Goal: Complete application form

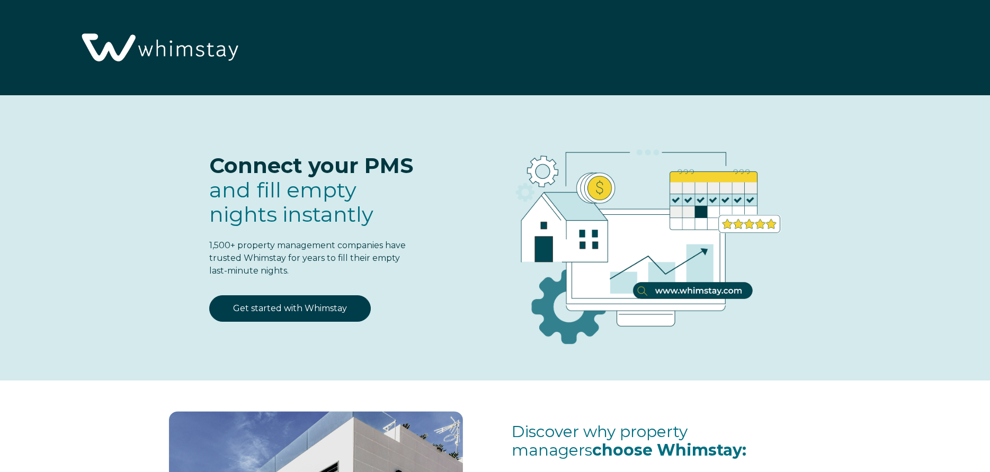
select select "US"
select select "Standard"
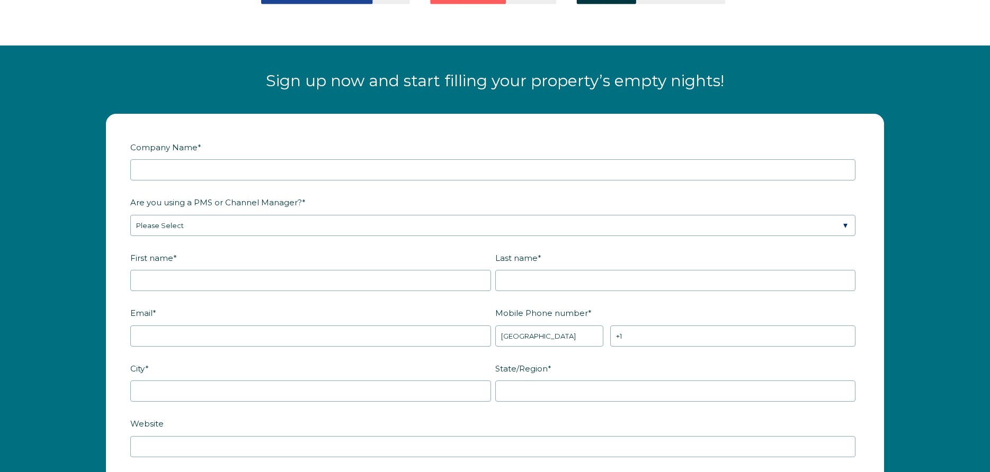
scroll to position [1350, 0]
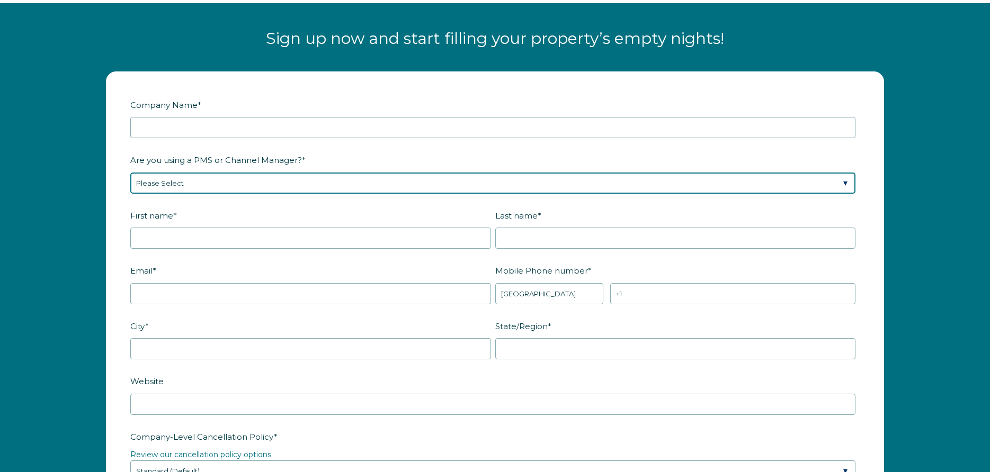
click at [130, 173] on select "Please Select Barefoot BookingPal Boost Brightside CiiRUS Escapia Guesty Hostaw…" at bounding box center [492, 183] width 725 height 21
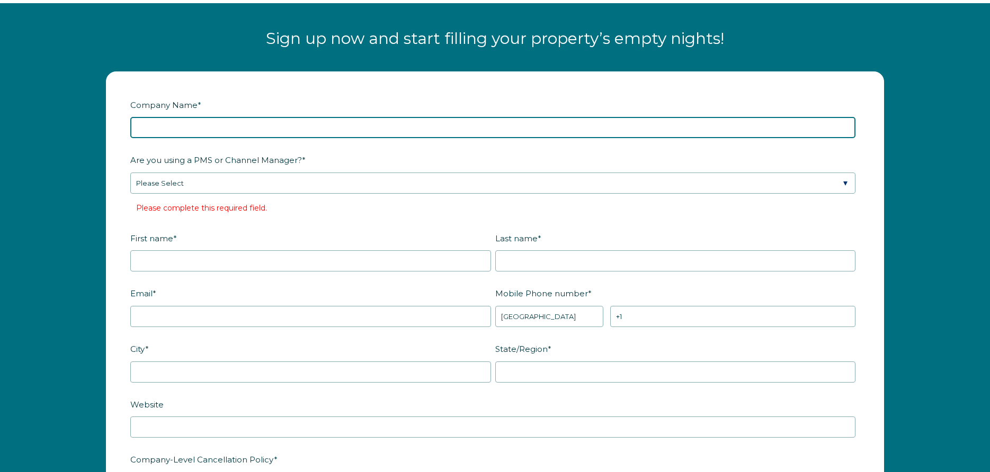
click at [182, 118] on input "Company Name *" at bounding box center [492, 127] width 725 height 21
type input "Orquera Florida Investments"
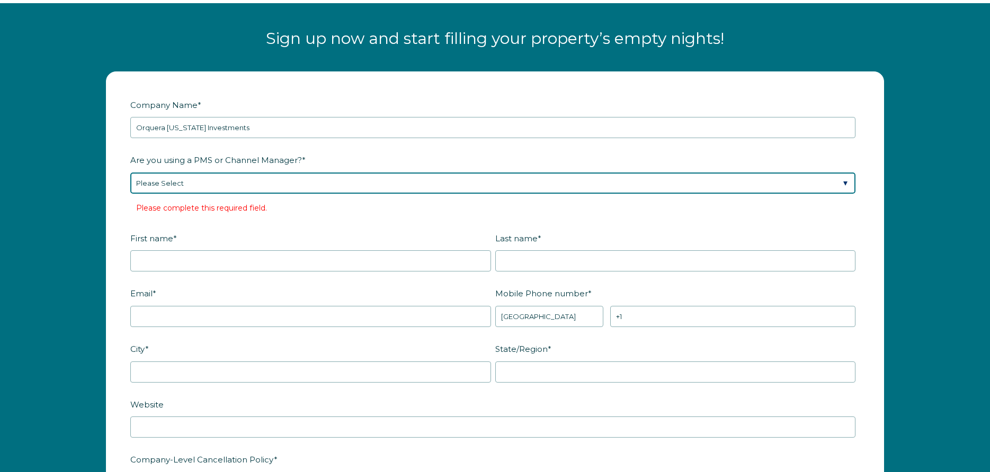
click at [130, 173] on select "Please Select Barefoot BookingPal Boost Brightside CiiRUS Escapia Guesty Hostaw…" at bounding box center [492, 183] width 725 height 21
select select "NextPax"
click option "NextPax/NxtBeds" at bounding box center [0, 0] width 0 height 0
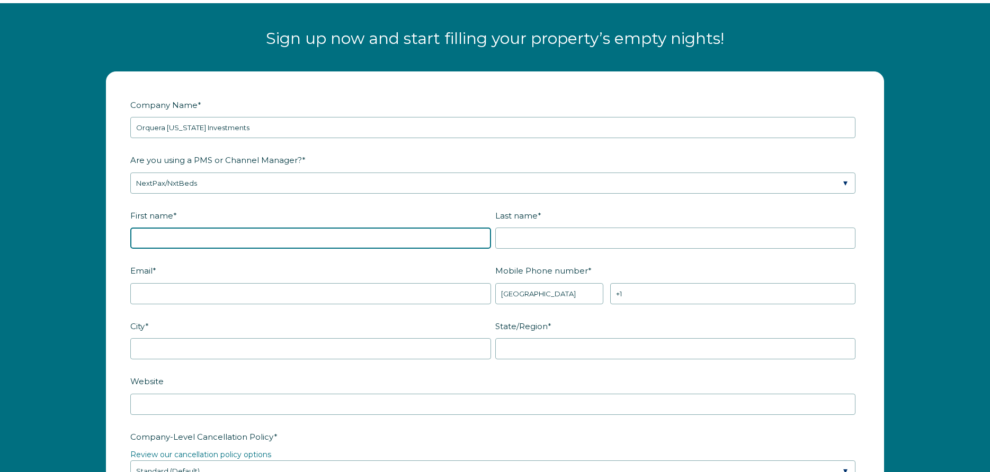
click at [217, 230] on input "First name *" at bounding box center [310, 238] width 361 height 21
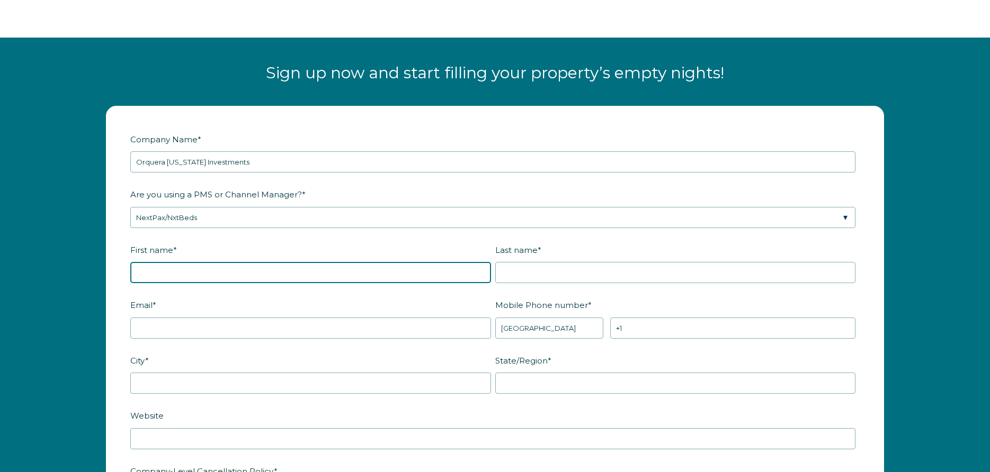
scroll to position [1440, 0]
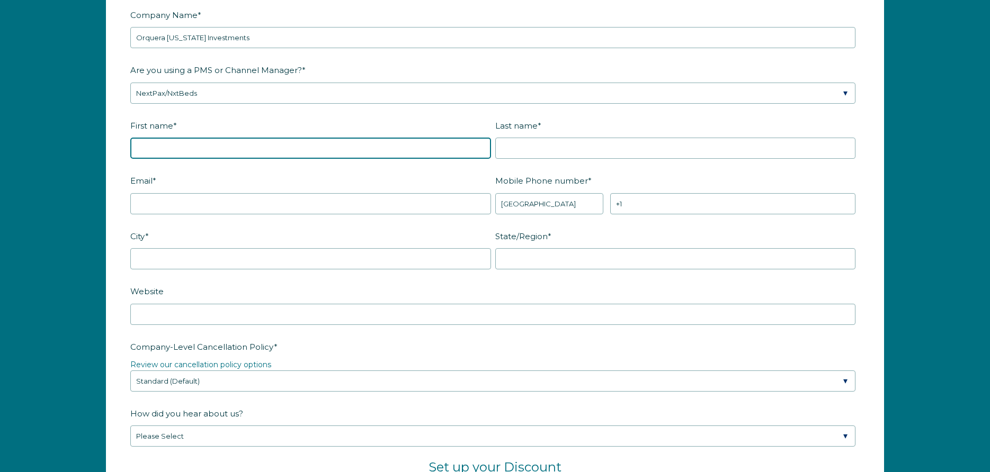
click at [181, 149] on input "First name *" at bounding box center [310, 148] width 361 height 21
type input "Morgane"
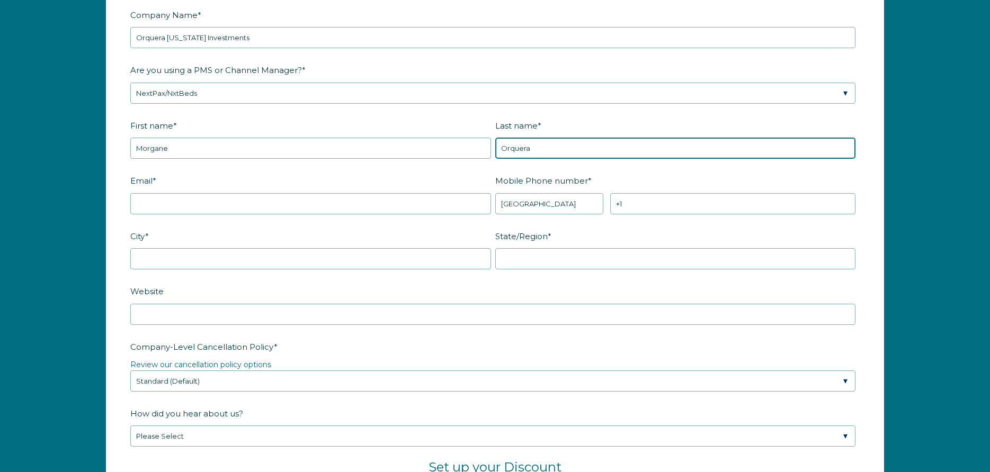
type input "Orquera"
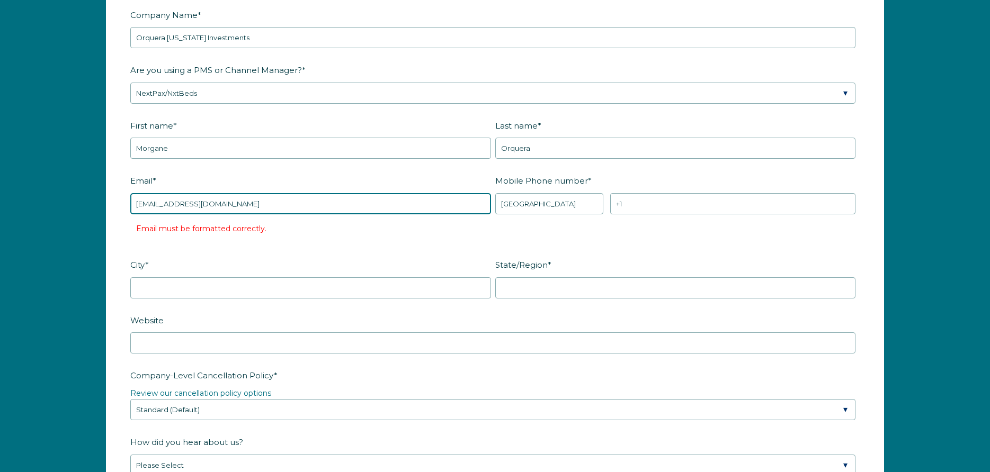
type input "[EMAIL_ADDRESS][DOMAIN_NAME]"
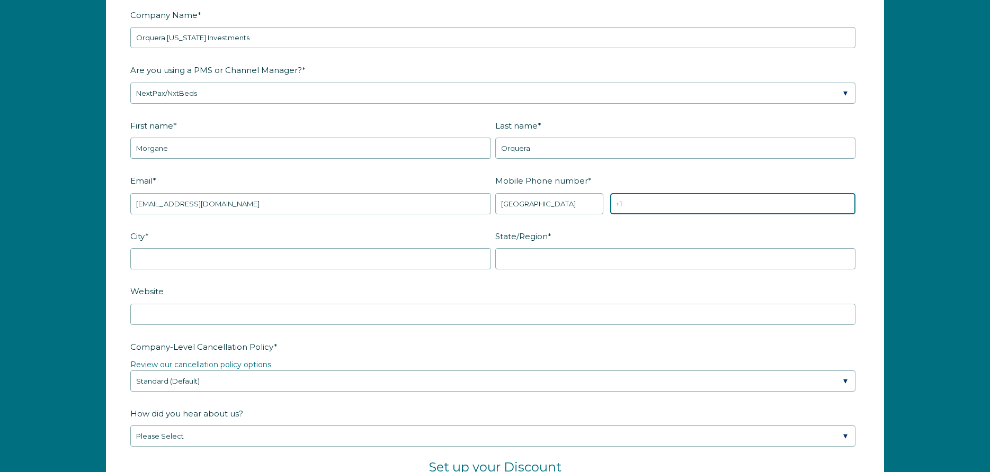
click at [632, 199] on input "+1" at bounding box center [732, 203] width 245 height 21
type input "+1 4342840283"
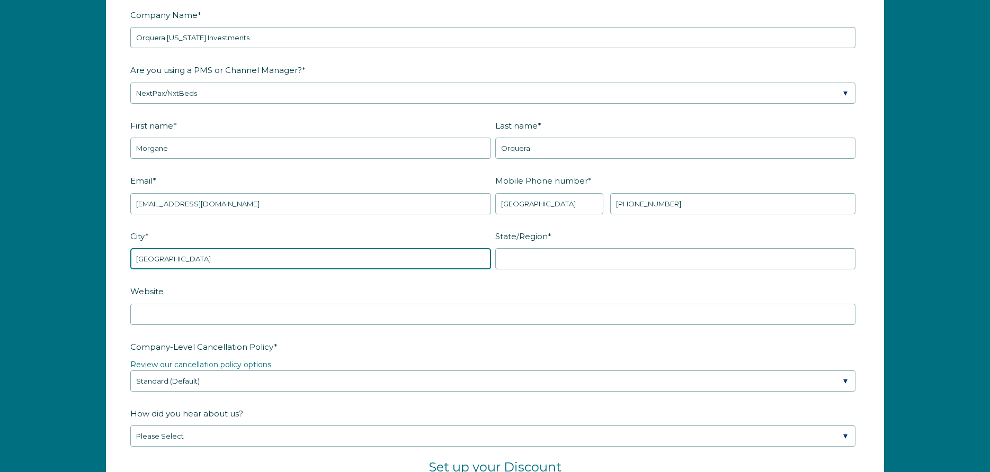
type input "Sarasota"
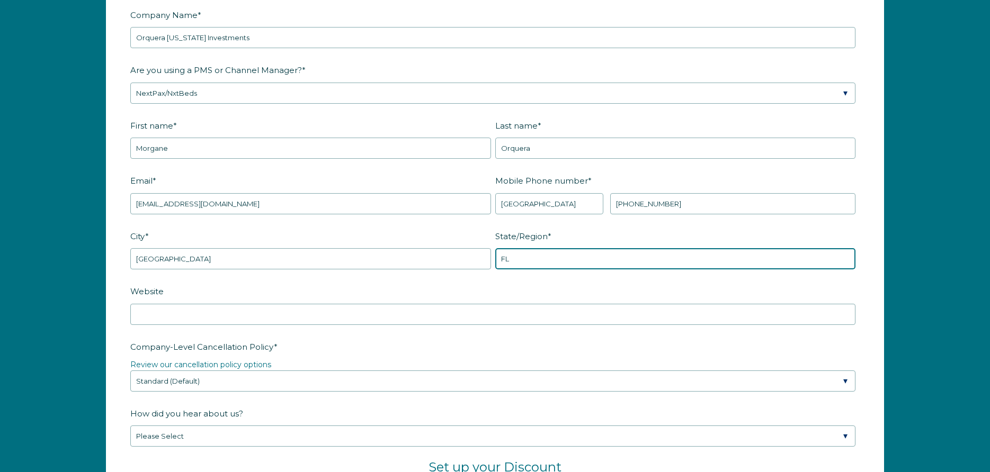
type input "FL"
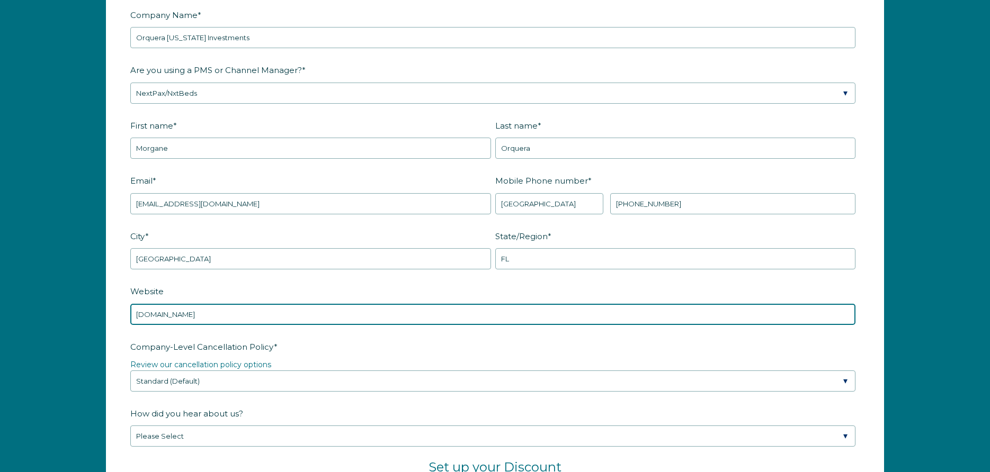
type input "www.orqueraflorida.com"
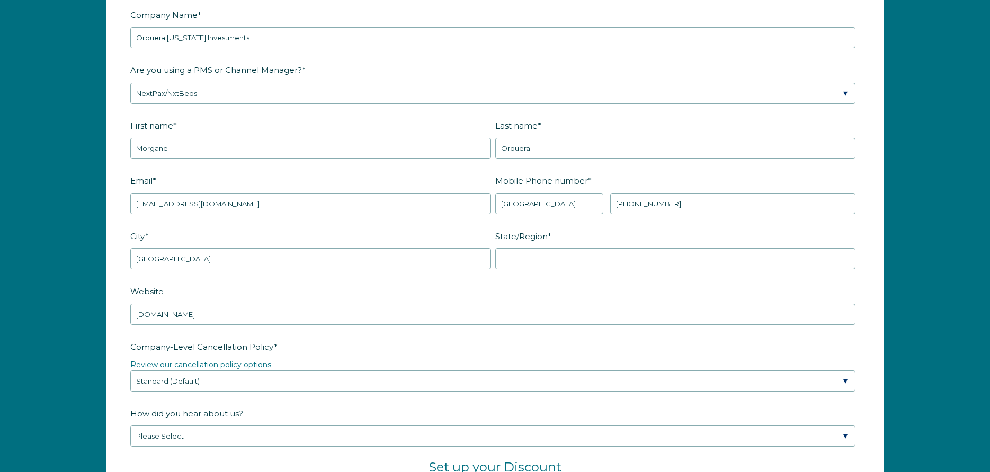
click at [360, 352] on label "Company-Level Cancellation Policy *" at bounding box center [494, 347] width 729 height 19
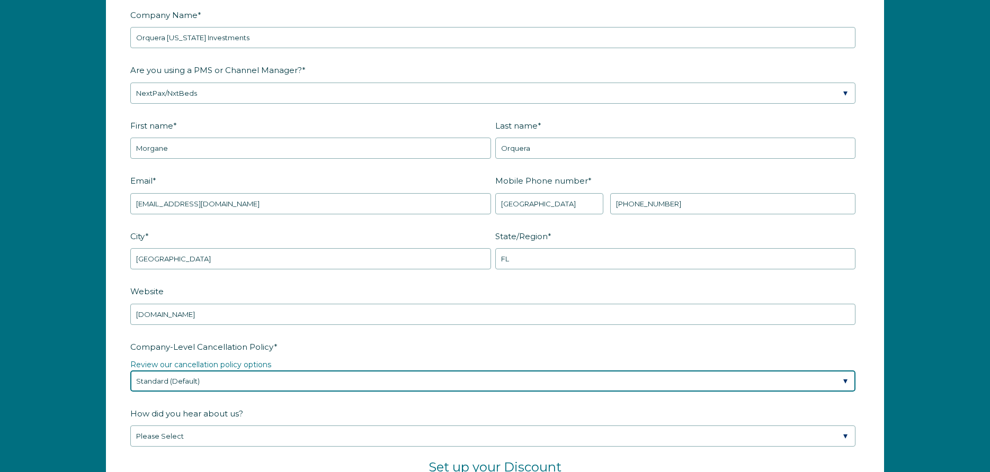
click at [360, 371] on select "Please Select Partial Standard (Default) Moderate Strict" at bounding box center [492, 381] width 725 height 21
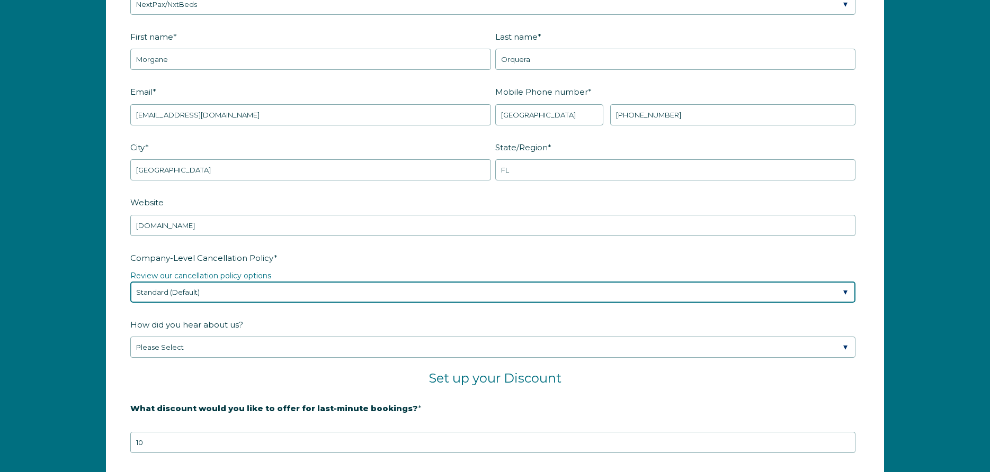
scroll to position [1530, 0]
click at [130, 281] on select "Please Select Partial Standard (Default) Moderate Strict" at bounding box center [492, 291] width 725 height 21
click at [193, 294] on select "Please Select Partial Standard (Default) Moderate Strict" at bounding box center [492, 291] width 725 height 21
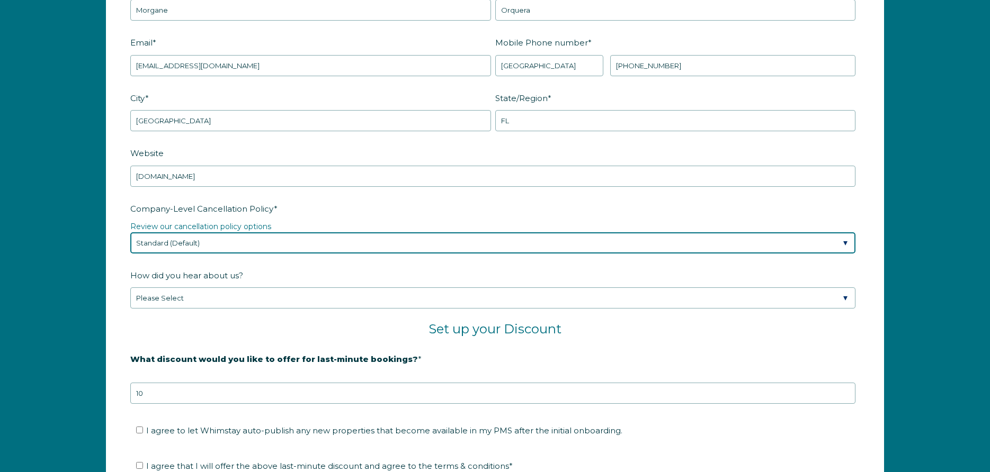
scroll to position [1620, 0]
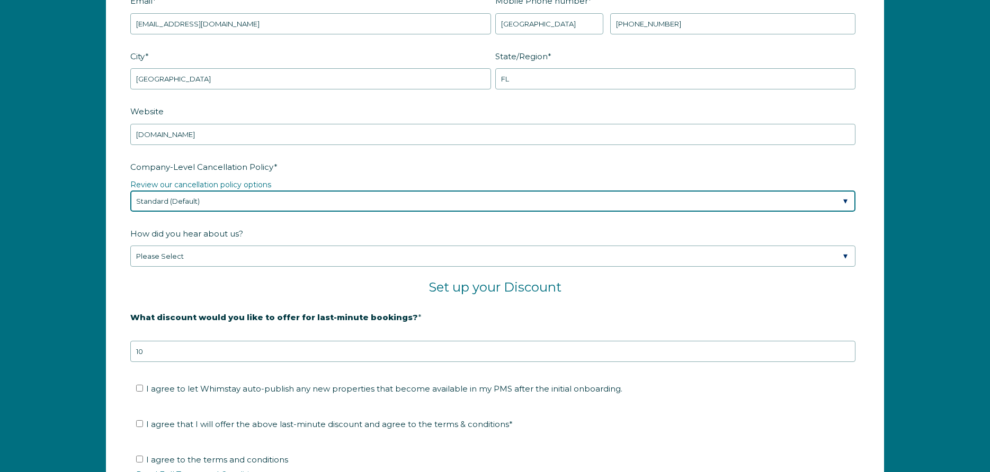
click at [130, 191] on select "Please Select Partial Standard (Default) Moderate Strict" at bounding box center [492, 201] width 725 height 21
click at [205, 204] on select "Please Select Partial Standard (Default) Moderate Strict" at bounding box center [492, 201] width 725 height 21
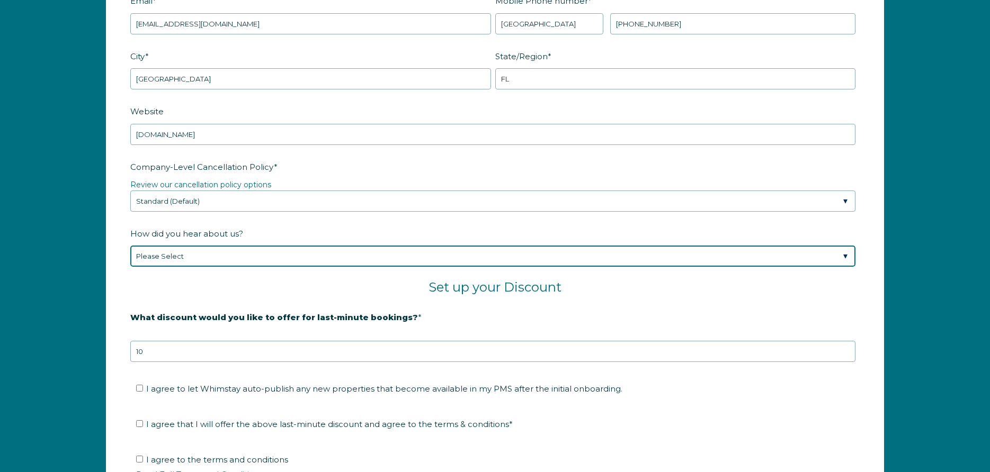
click at [130, 246] on select "Please Select Found Whimstay through a Google search Spoke to a Whimstay salesp…" at bounding box center [492, 256] width 725 height 21
select select "Google Search"
click option "Found Whimstay through a Google search" at bounding box center [0, 0] width 0 height 0
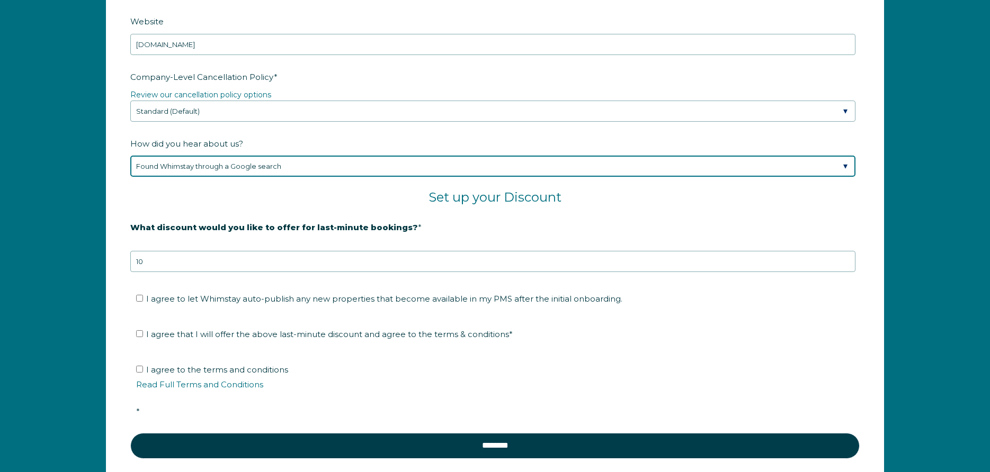
scroll to position [1800, 0]
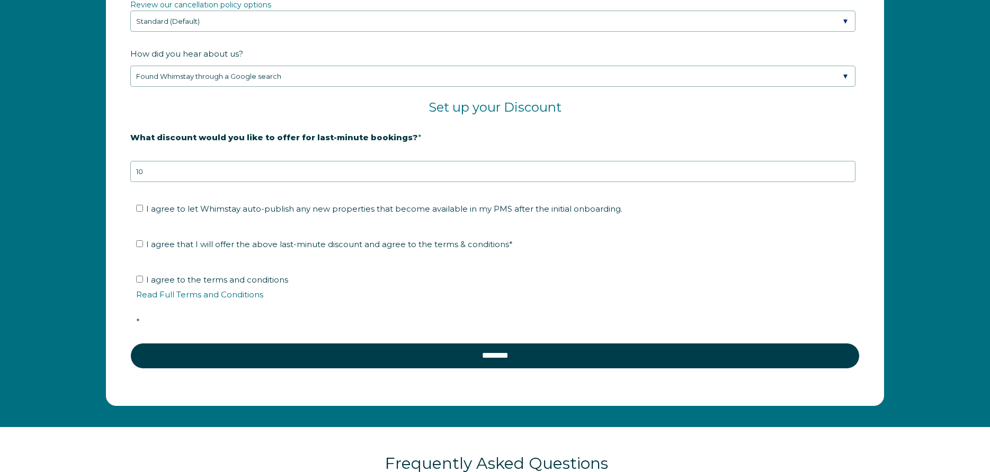
click at [197, 183] on fieldset "What discount would you like to offer for last-minute bookings? * 20% is recomm…" at bounding box center [494, 161] width 729 height 67
click at [139, 241] on input "I agree that I will offer the above last-minute discount and agree to the terms…" at bounding box center [139, 243] width 7 height 7
checkbox input "true"
click at [140, 279] on input "I agree to the terms and conditions Read Full Terms and Conditions *" at bounding box center [139, 279] width 7 height 7
checkbox input "true"
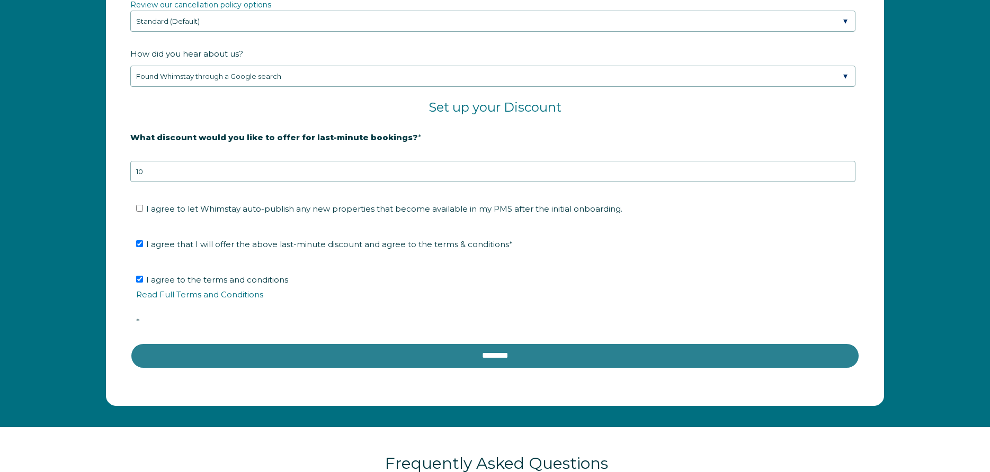
click at [471, 363] on input "********" at bounding box center [494, 355] width 729 height 25
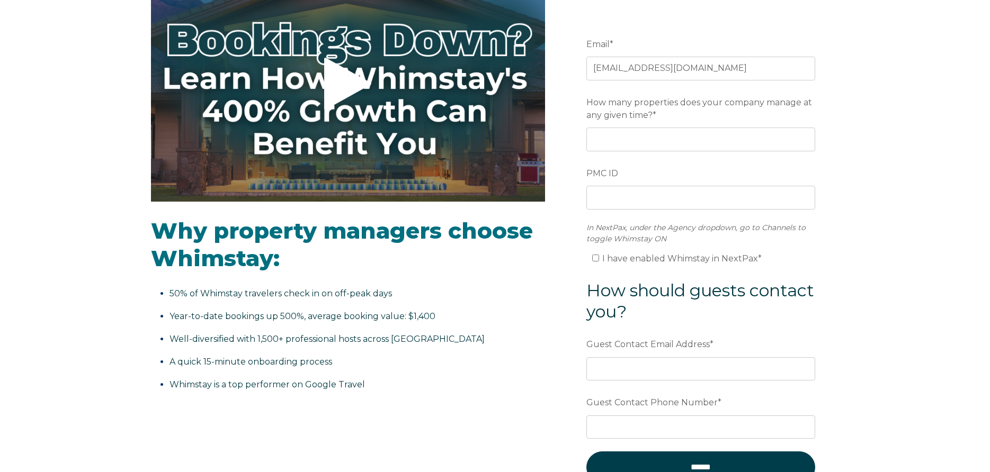
scroll to position [180, 0]
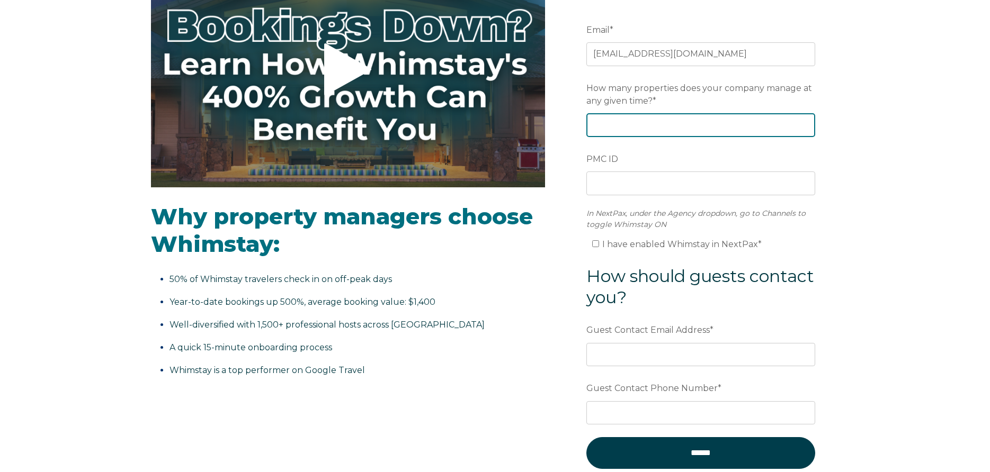
drag, startPoint x: 653, startPoint y: 120, endPoint x: 662, endPoint y: 120, distance: 8.5
click at [653, 122] on input "How many properties does your company manage at any given time? *" at bounding box center [700, 124] width 229 height 23
type input "40"
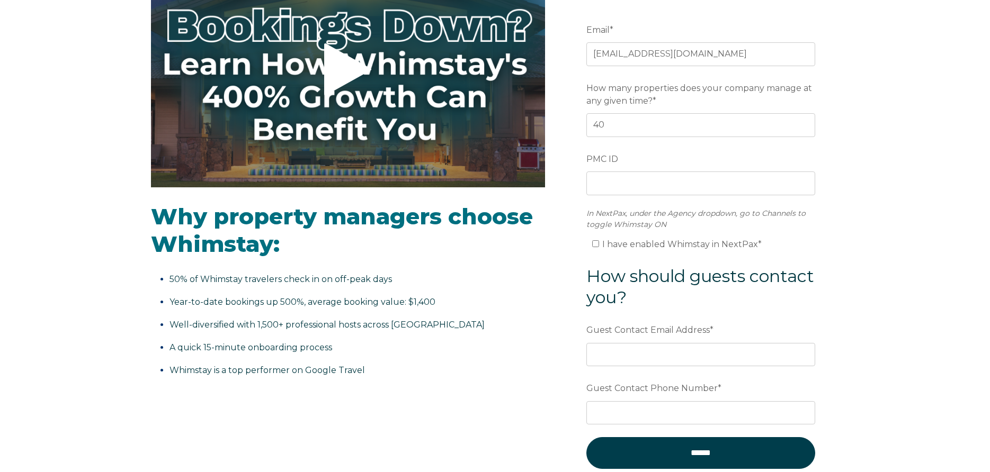
click at [696, 151] on label "PMC ID" at bounding box center [700, 159] width 229 height 19
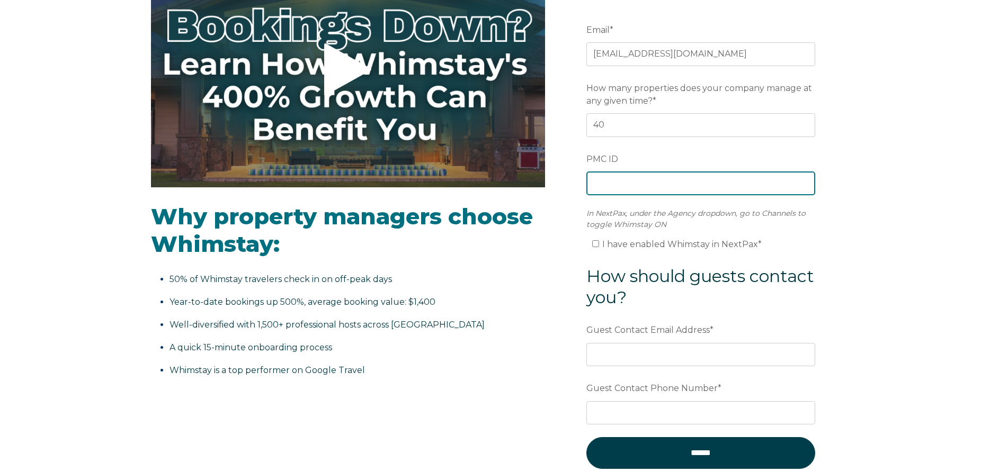
click at [696, 172] on input "PMC ID" at bounding box center [700, 183] width 229 height 23
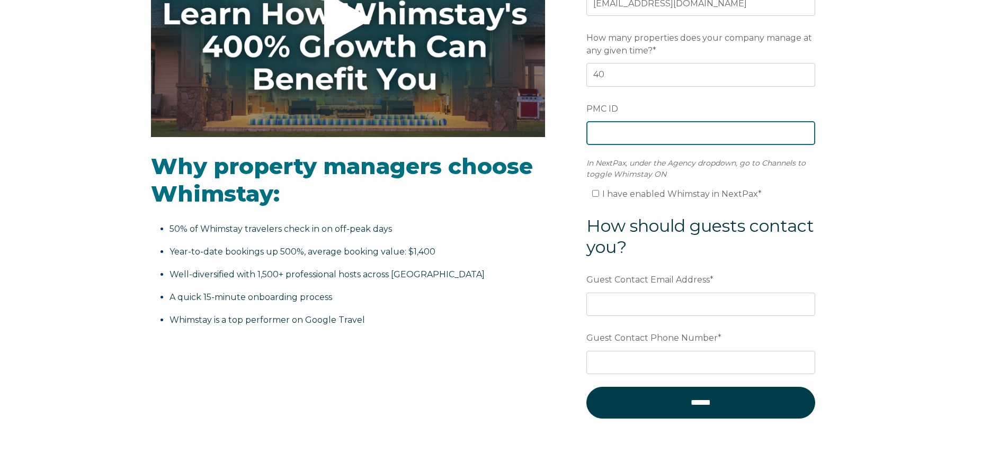
scroll to position [0, 0]
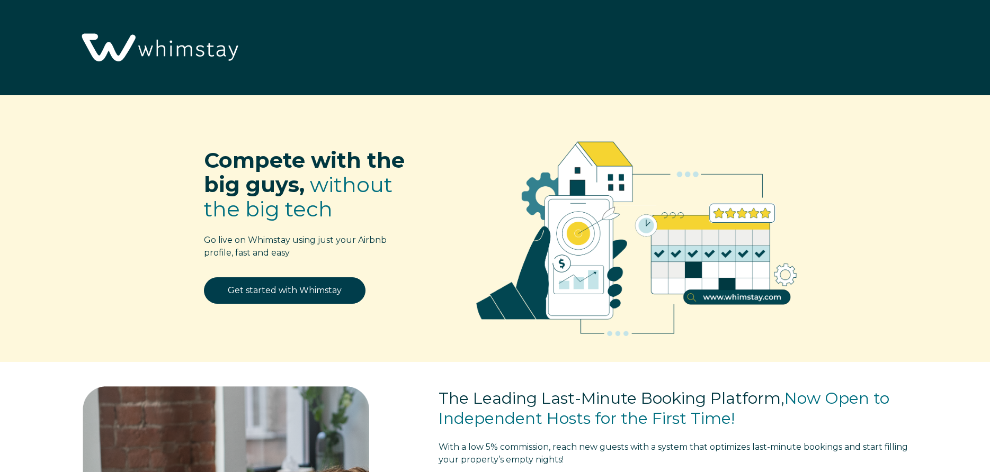
select select "US"
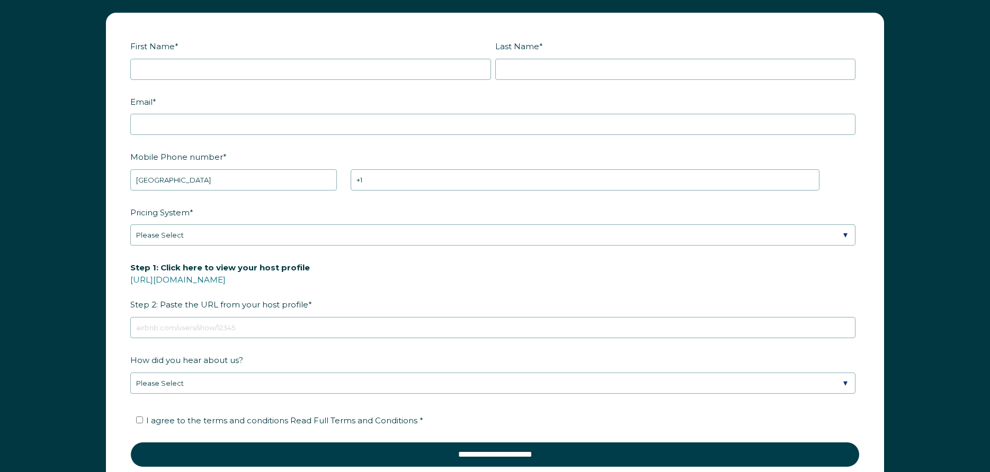
scroll to position [1440, 0]
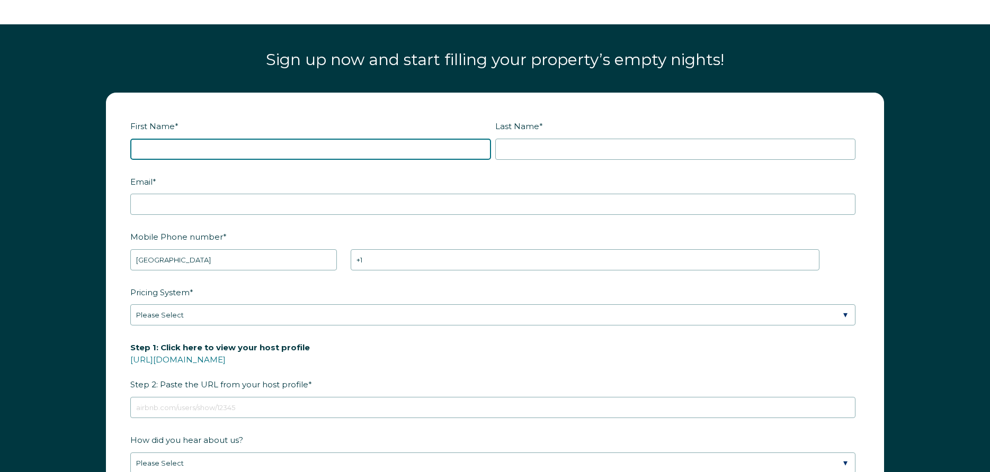
click at [198, 146] on input "First Name *" at bounding box center [310, 149] width 361 height 21
type input "Morgane"
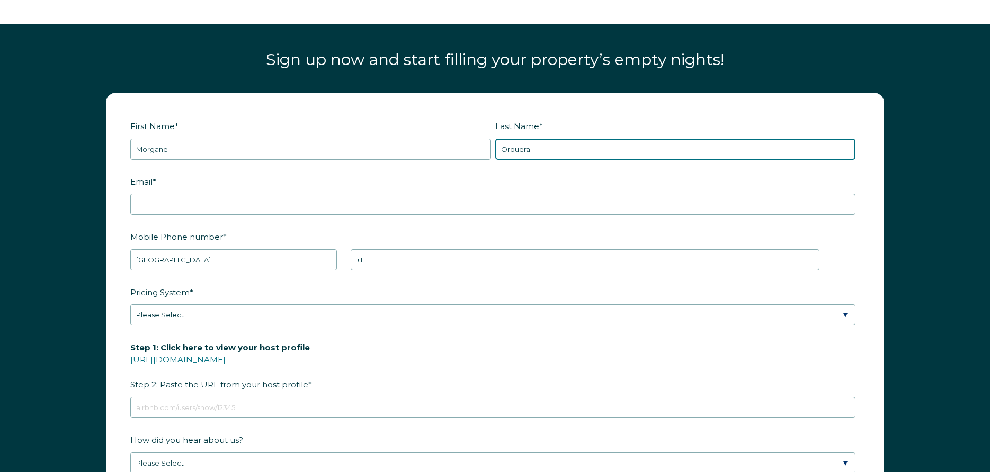
type input "Orquera"
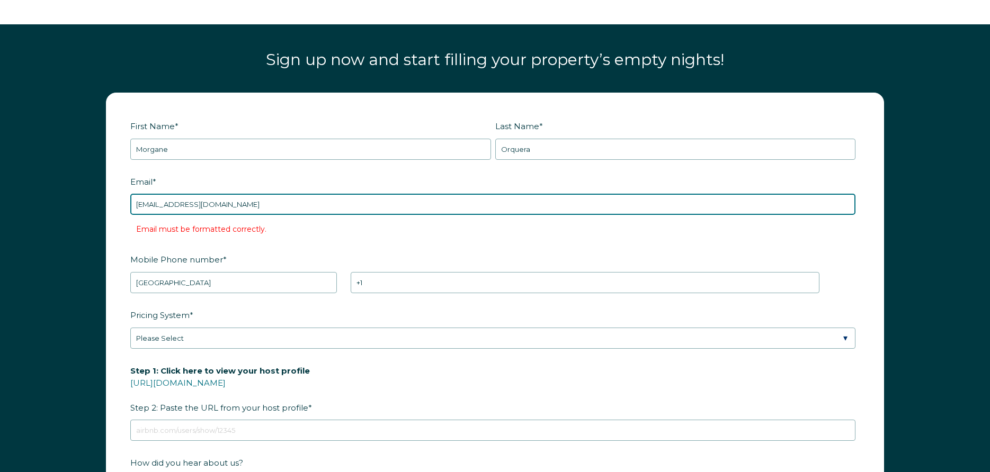
type input "[EMAIL_ADDRESS][DOMAIN_NAME]"
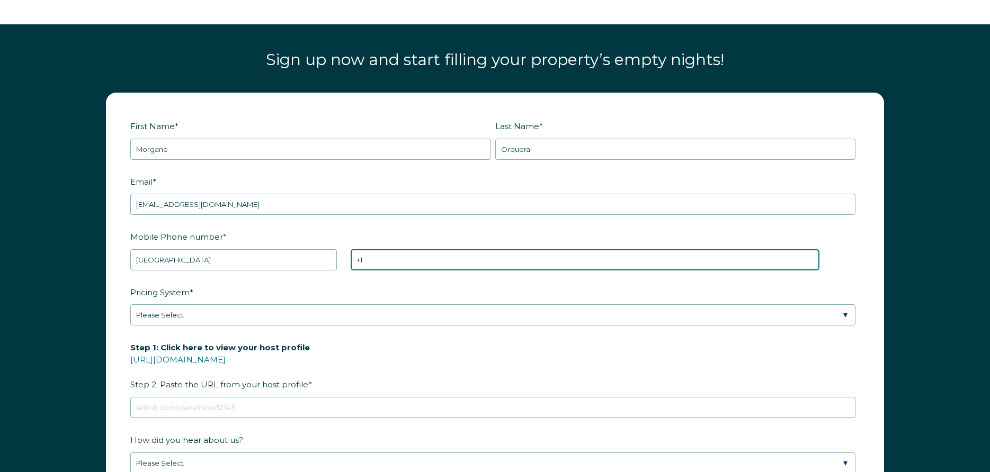
click at [397, 258] on input "+1" at bounding box center [585, 259] width 468 height 21
type input "+1 4342840283"
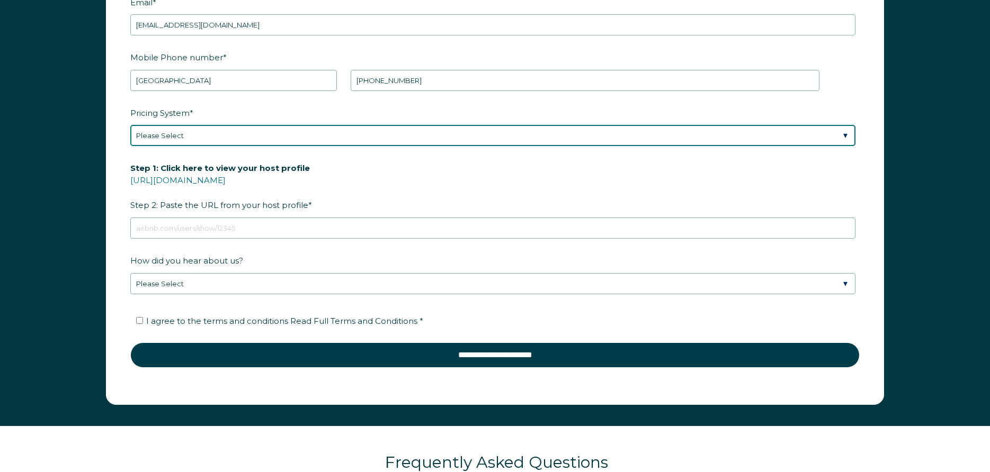
scroll to position [1620, 0]
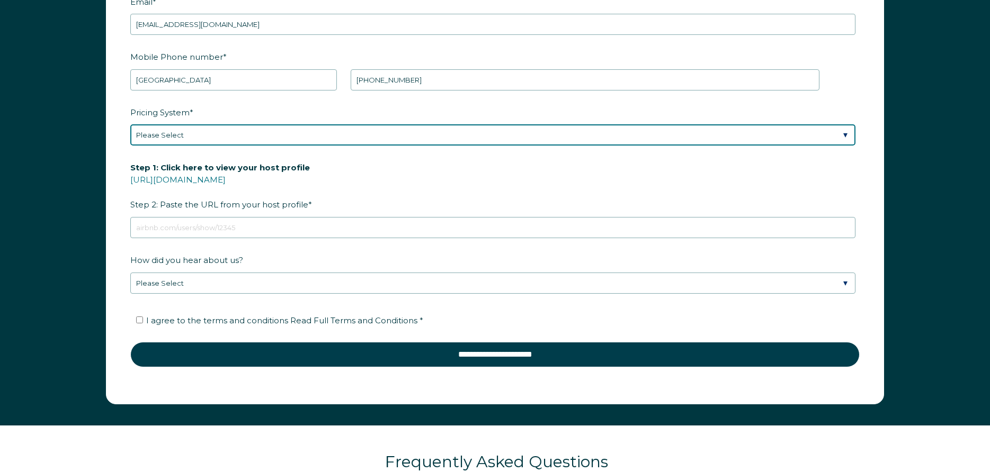
click at [130, 124] on select "Please Select Manual Airbnb Smart Pricing PriceLabs Wheelhouse Beyond Pricing 3…" at bounding box center [492, 134] width 725 height 21
select select "Manual"
click option "Manual" at bounding box center [0, 0] width 0 height 0
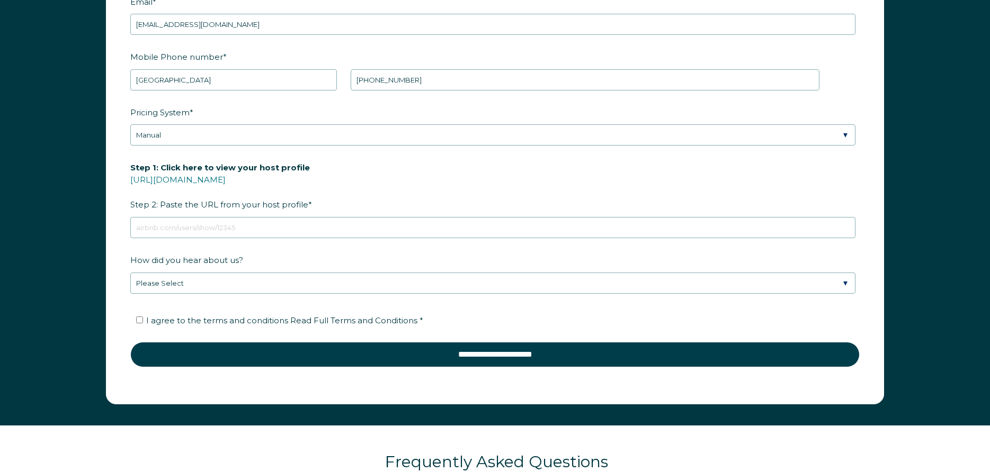
click at [481, 174] on label "Step 1: Click here to view your host profile https://www.airbnb.com/users/show/…" at bounding box center [494, 186] width 729 height 56
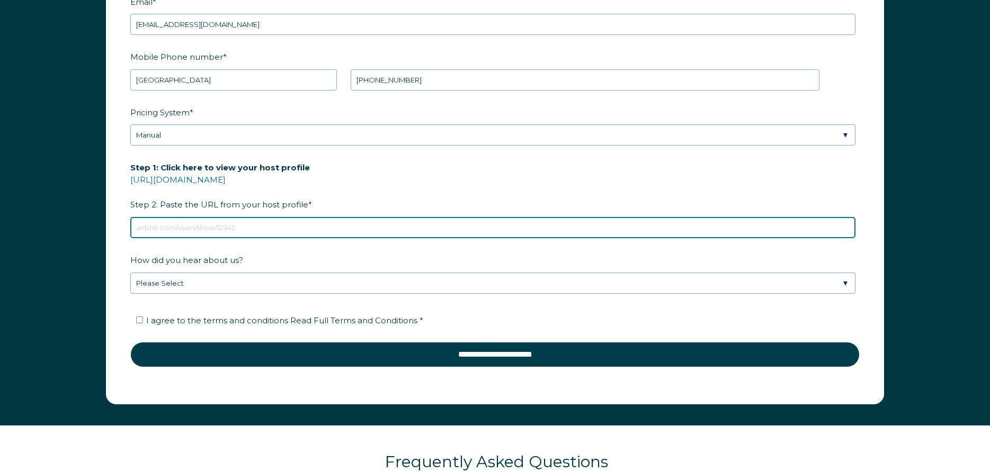
click at [481, 217] on input "Step 1: Click here to view your host profile https://www.airbnb.com/users/show/…" at bounding box center [492, 227] width 725 height 21
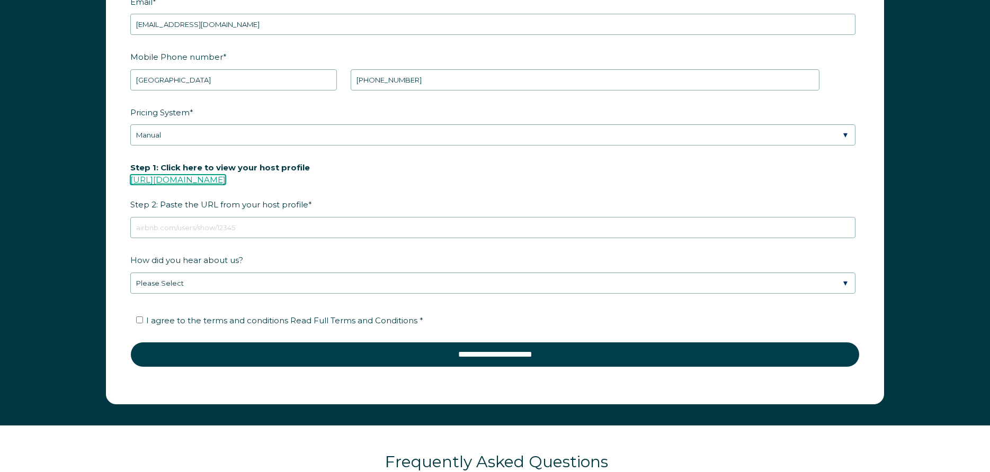
click at [226, 178] on link "https://www.airbnb.com/users/show/" at bounding box center [177, 180] width 95 height 10
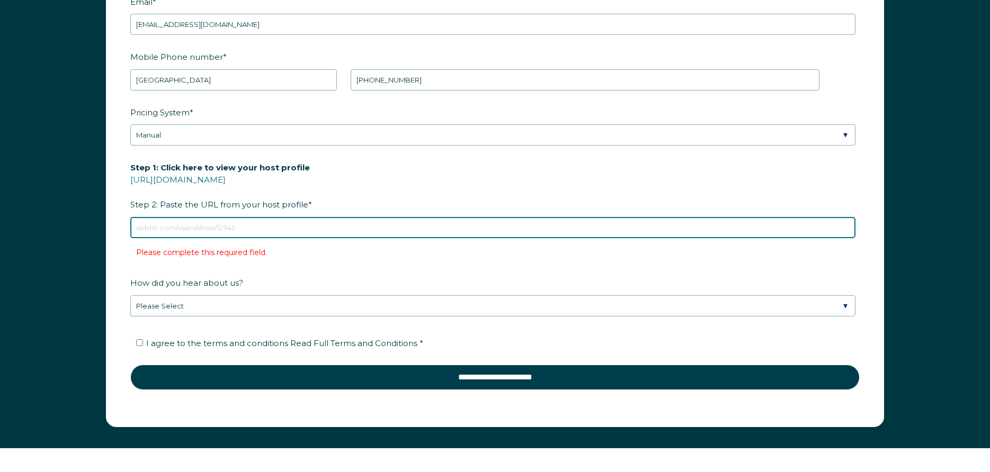
click at [217, 228] on input "Step 1: Click here to view your host profile https://www.airbnb.com/users/show/…" at bounding box center [492, 227] width 725 height 21
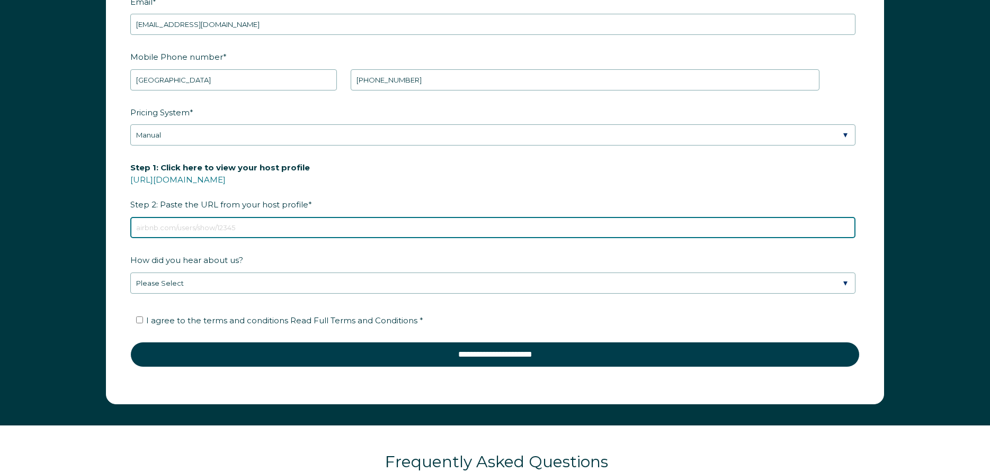
paste input "https://www.airbnb.com/users/show/21059119"
type input "https://www.airbnb.com/users/show/21059119"
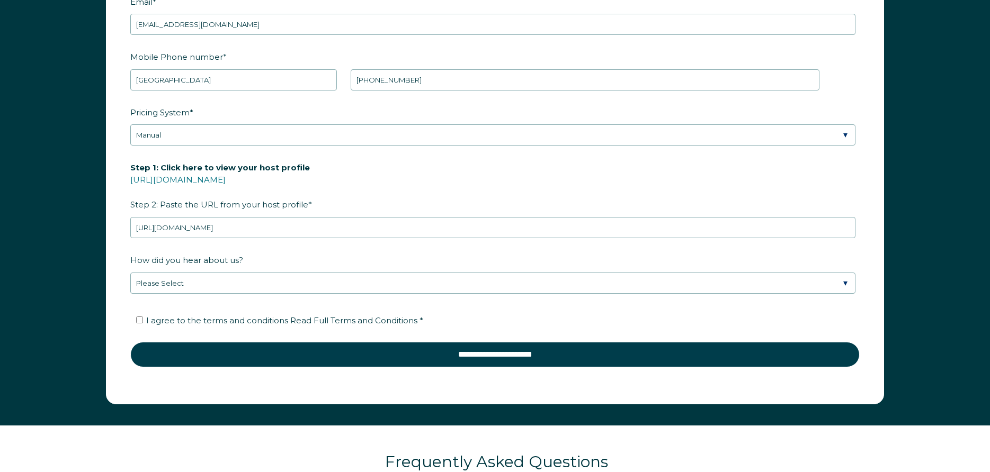
click at [262, 257] on label "How did you hear about us?" at bounding box center [494, 260] width 729 height 19
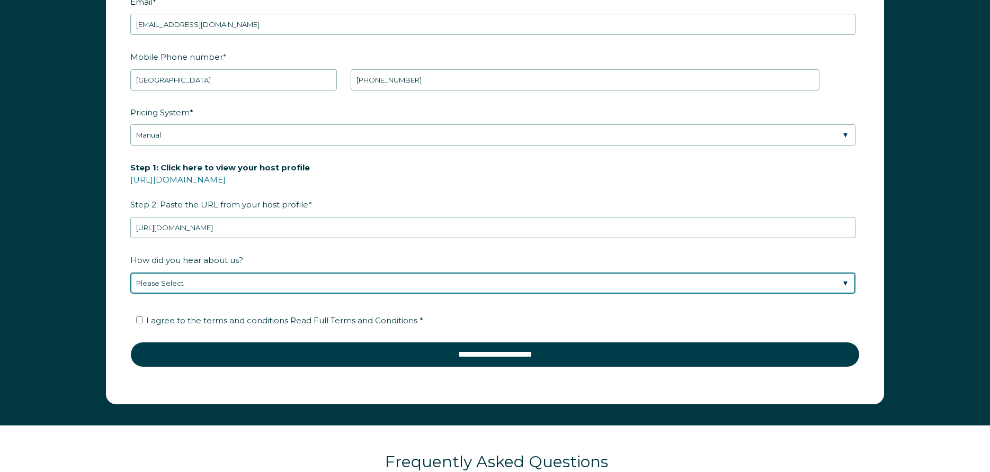
click at [262, 273] on select "Please Select Discovered Whimstay at an event or conference Found Whimstay thro…" at bounding box center [492, 283] width 725 height 21
click at [130, 273] on select "Please Select Discovered Whimstay at an event or conference Found Whimstay thro…" at bounding box center [492, 283] width 725 height 21
select select "Google Search"
click option "Found Whimstay through a Google search" at bounding box center [0, 0] width 0 height 0
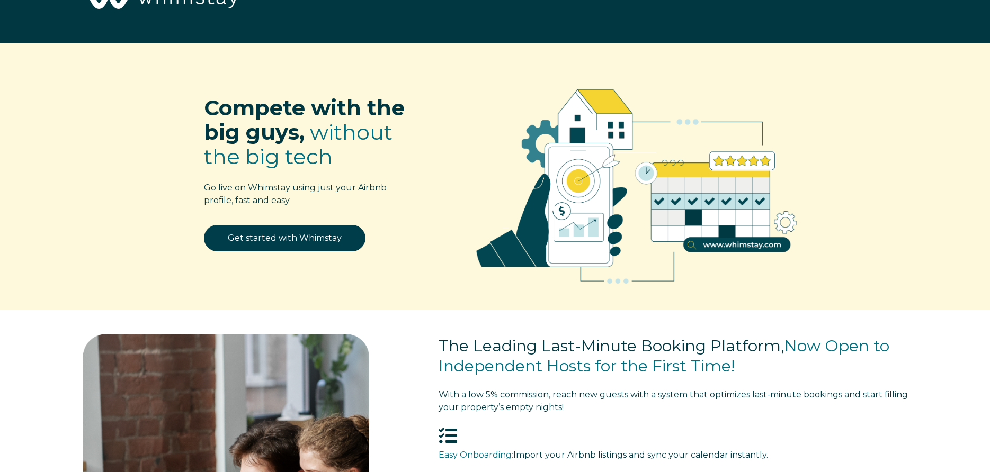
scroll to position [0, 0]
